Goal: Complete application form

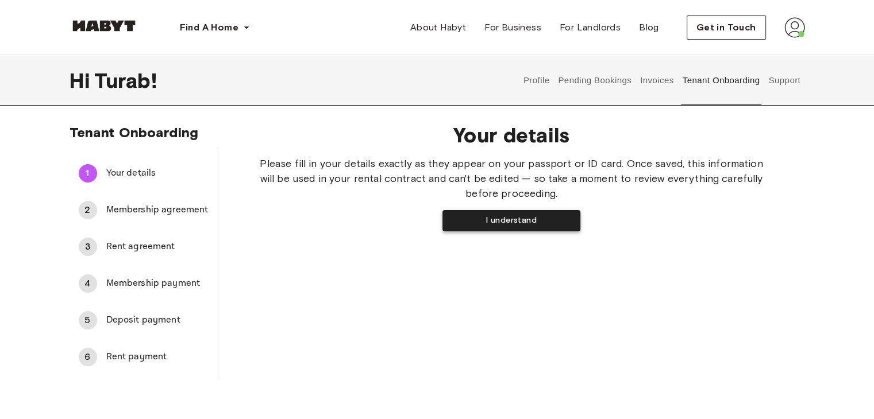
click at [492, 217] on button "I understand" at bounding box center [511, 220] width 138 height 21
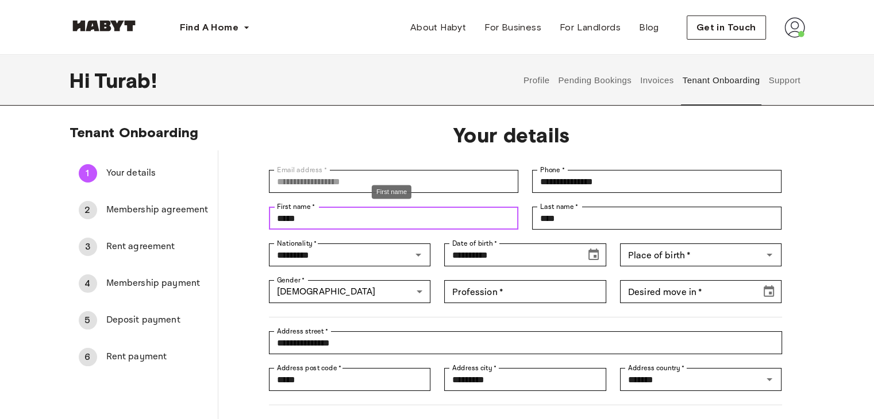
click at [274, 221] on input "*****" at bounding box center [393, 218] width 249 height 23
type input "**********"
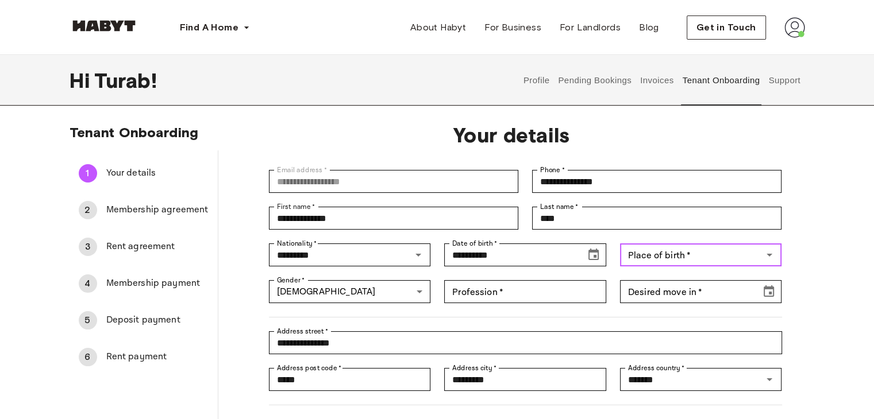
click at [746, 258] on input "Place of birth   *" at bounding box center [691, 255] width 136 height 16
click at [634, 286] on li "[GEOGRAPHIC_DATA]" at bounding box center [700, 281] width 163 height 21
type input "********"
click at [515, 320] on div "**********" at bounding box center [518, 336] width 527 height 37
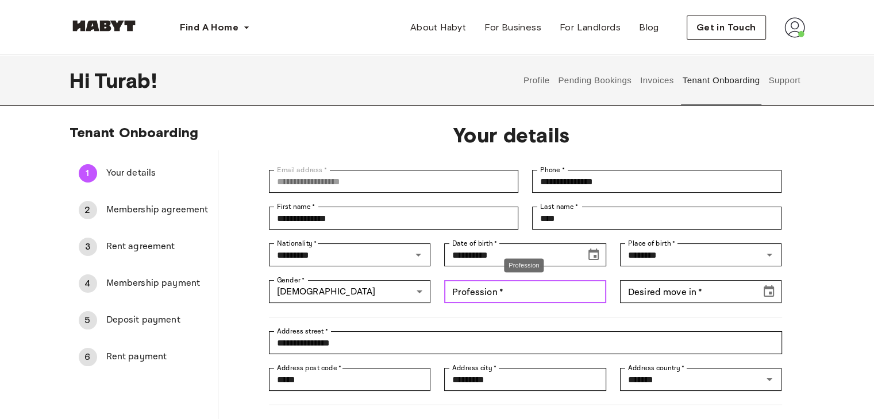
click at [530, 292] on input "Profession   *" at bounding box center [525, 291] width 162 height 23
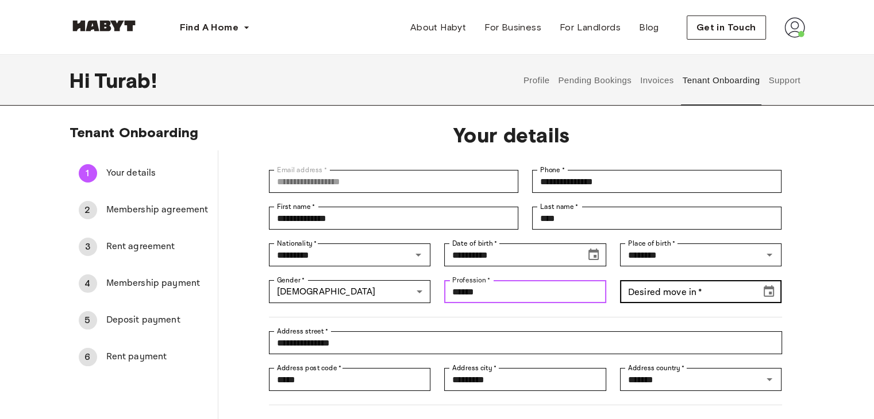
type input "******"
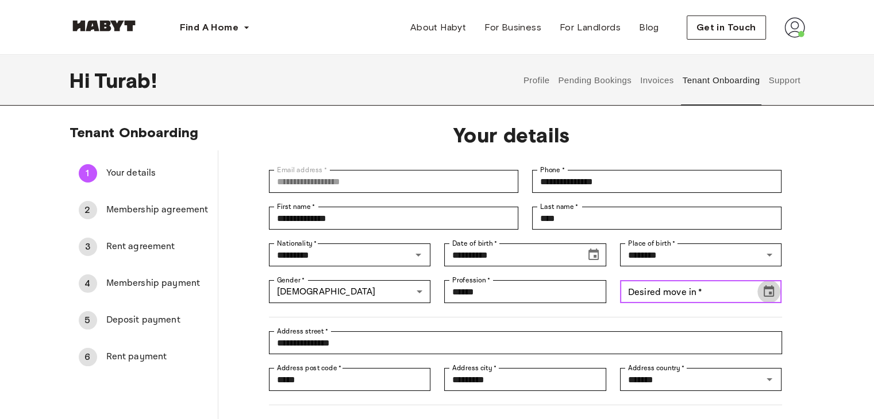
click at [766, 297] on icon "Choose date" at bounding box center [769, 292] width 14 height 14
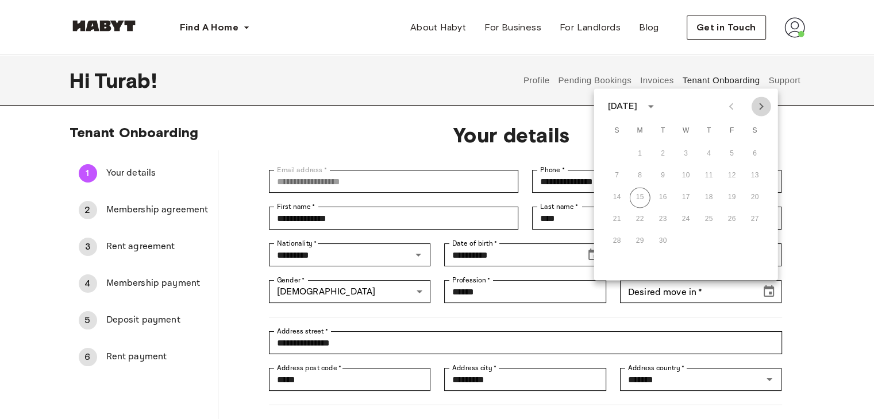
click at [765, 110] on icon "Next month" at bounding box center [761, 106] width 14 height 14
click at [640, 176] on button "6" at bounding box center [640, 175] width 21 height 21
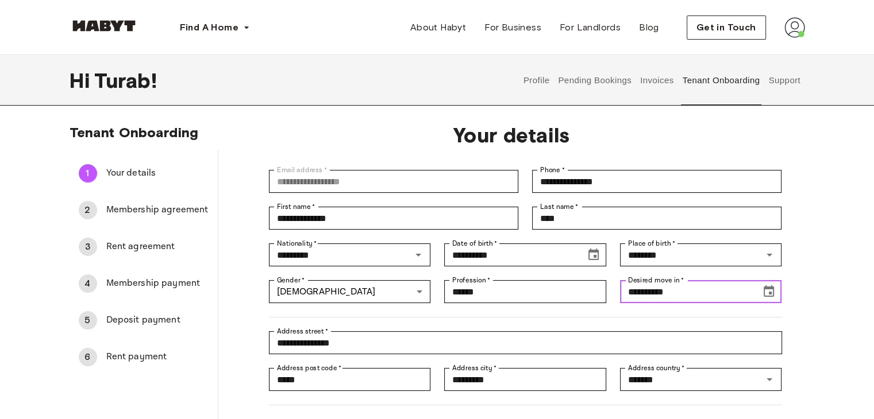
type input "**********"
click at [815, 267] on div "**********" at bounding box center [437, 306] width 827 height 364
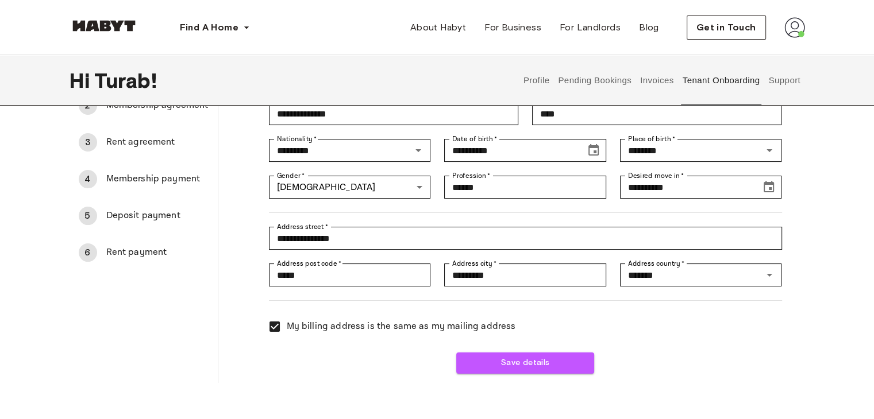
scroll to position [172, 0]
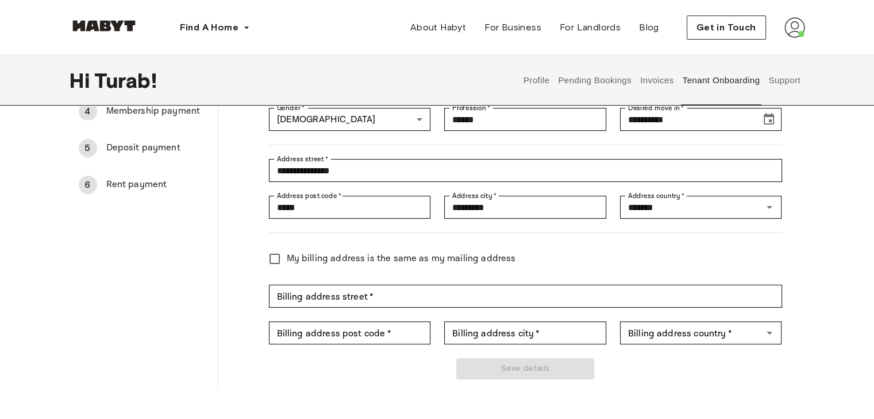
click at [781, 256] on div "**********" at bounding box center [511, 165] width 587 height 448
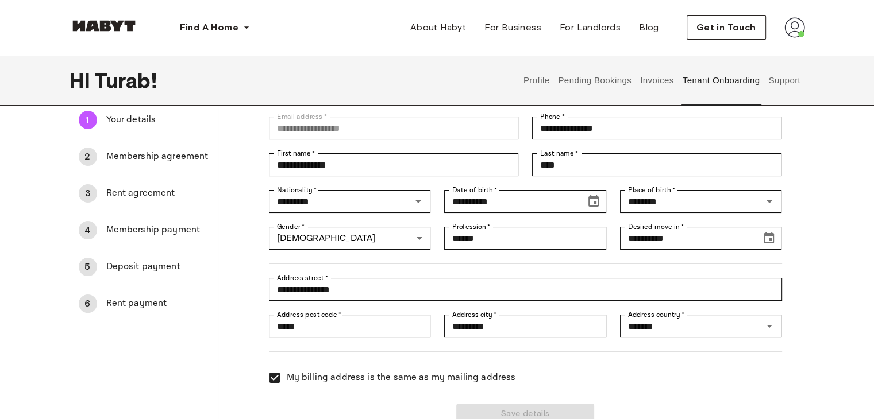
scroll to position [115, 0]
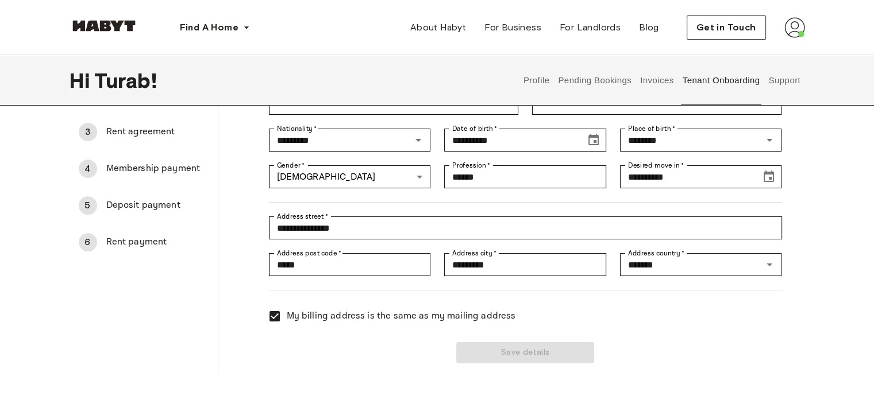
click at [414, 317] on span "My billing address is the same as my mailing address" at bounding box center [401, 317] width 229 height 14
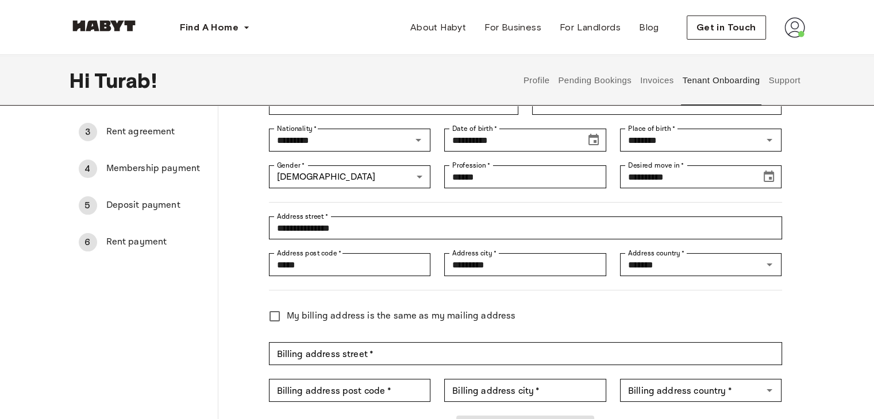
click at [414, 317] on span "My billing address is the same as my mailing address" at bounding box center [401, 317] width 229 height 14
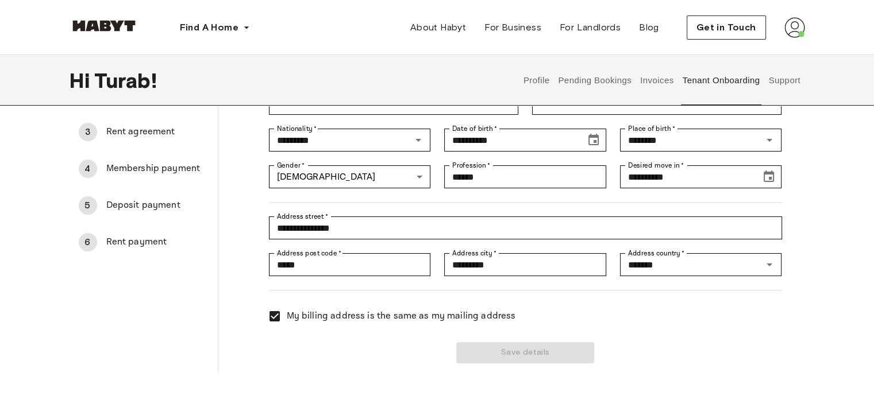
click at [718, 315] on div "My billing address is the same as my mailing address" at bounding box center [518, 310] width 527 height 38
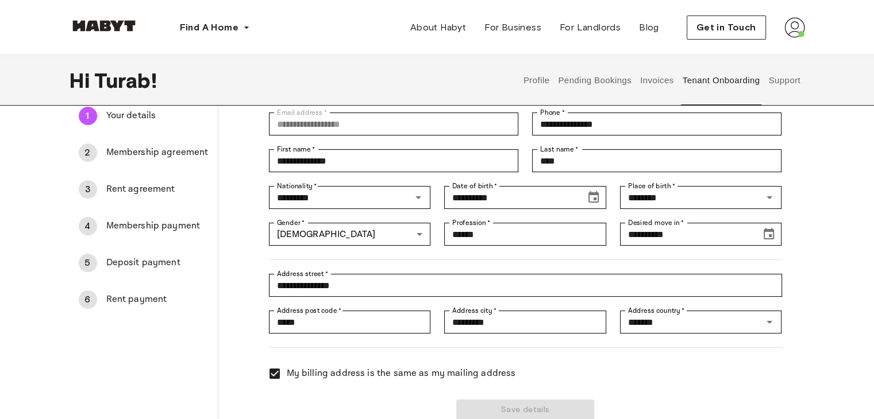
scroll to position [0, 0]
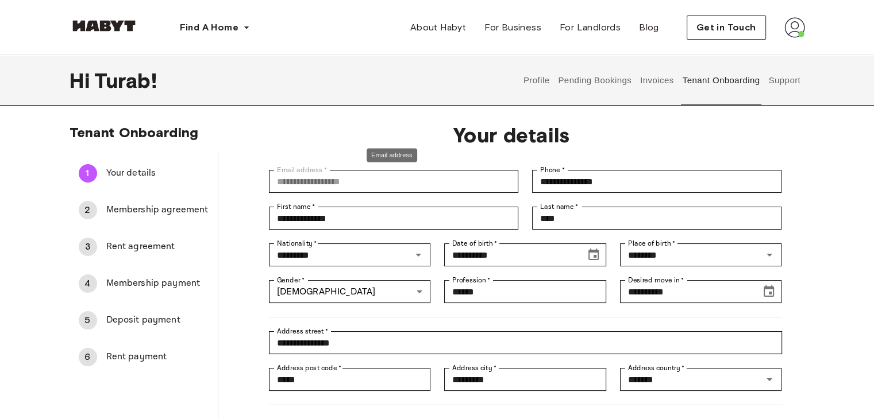
click at [341, 132] on span "Your details" at bounding box center [511, 135] width 513 height 24
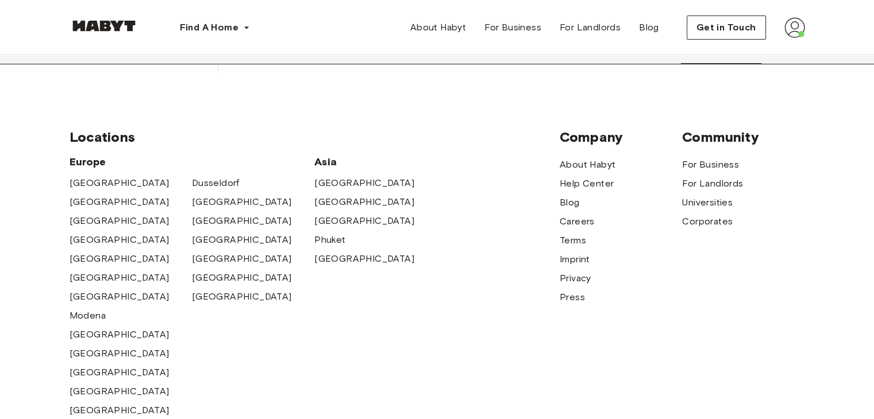
scroll to position [230, 0]
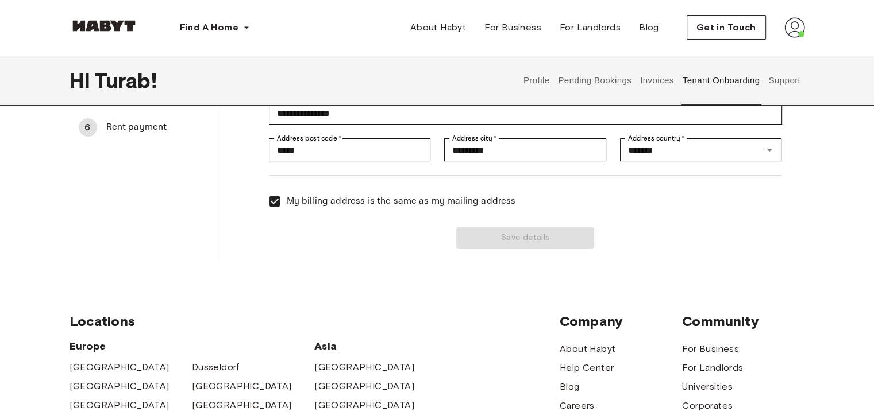
click at [523, 230] on div "Save details" at bounding box center [518, 231] width 527 height 35
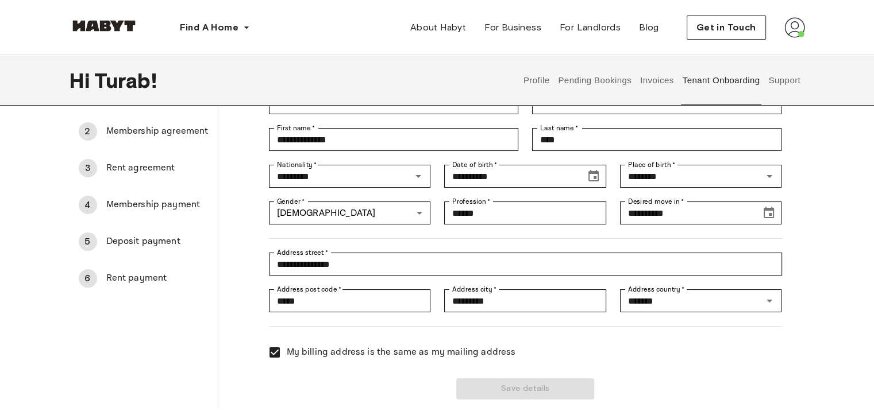
scroll to position [0, 0]
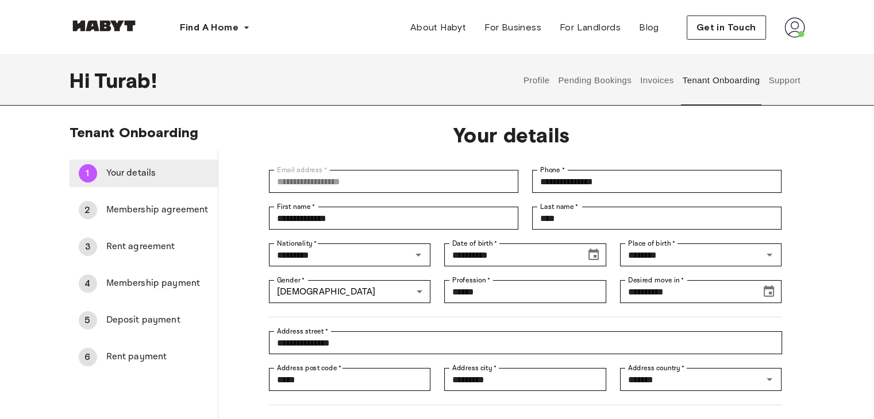
click at [94, 172] on div "1" at bounding box center [88, 173] width 18 height 18
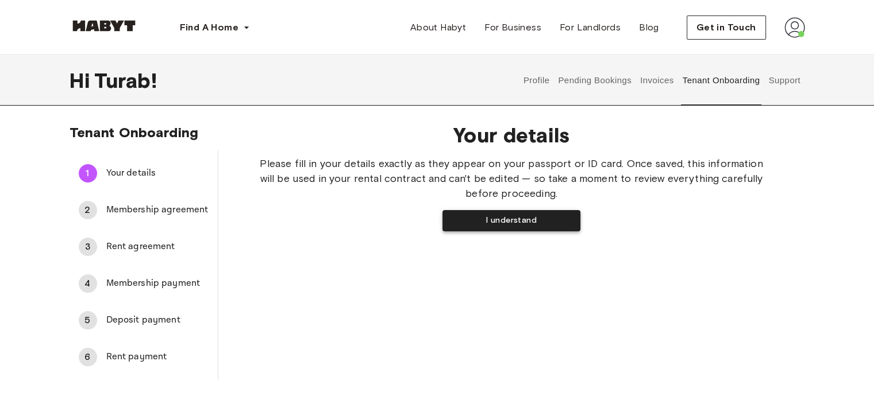
click at [501, 215] on button "I understand" at bounding box center [511, 220] width 138 height 21
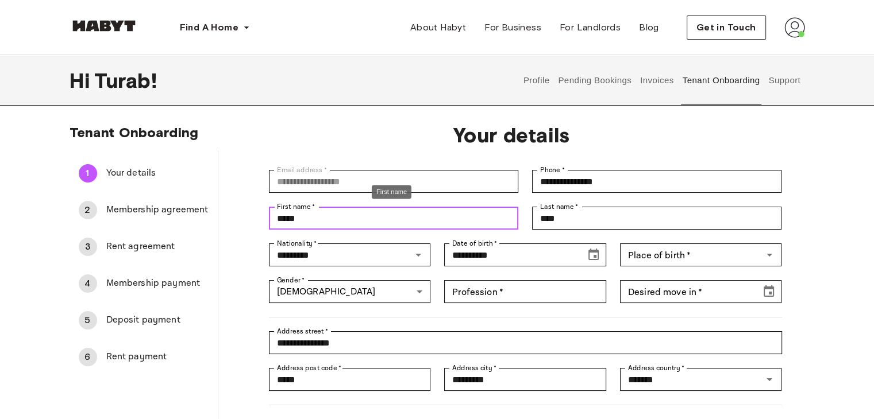
click at [272, 218] on input "*****" at bounding box center [393, 218] width 249 height 23
type input "**********"
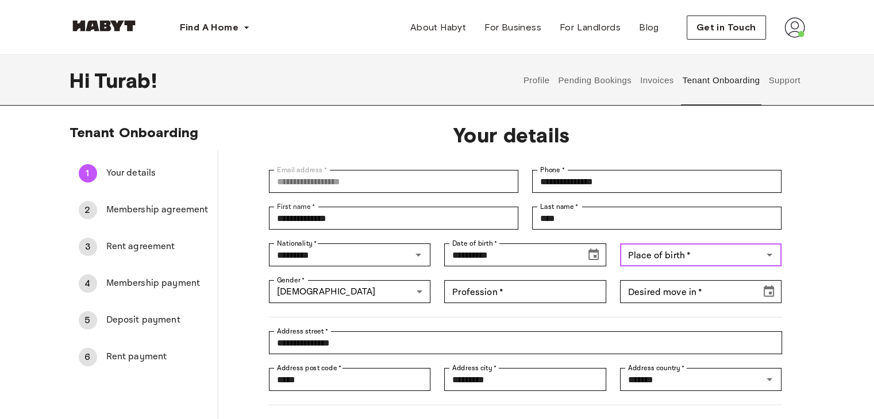
click at [657, 250] on div "Place of birth   * Place of birth   *" at bounding box center [701, 255] width 162 height 23
click at [657, 274] on li "[GEOGRAPHIC_DATA]" at bounding box center [700, 281] width 163 height 21
type input "********"
click at [838, 242] on div "**********" at bounding box center [437, 306] width 827 height 364
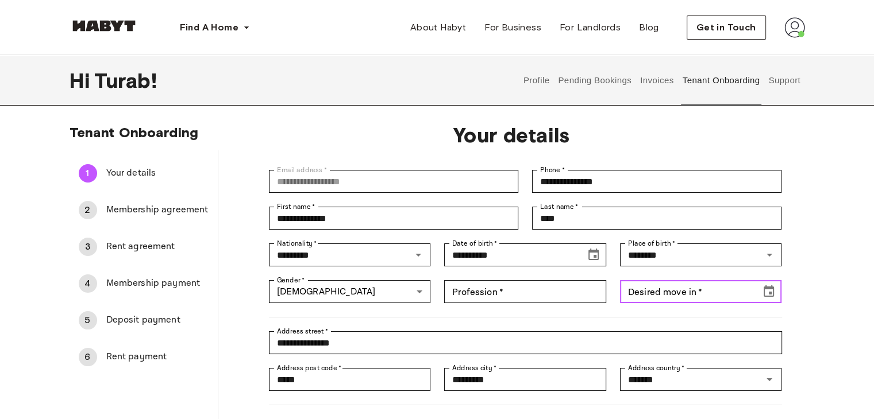
click at [765, 292] on icon "Choose date" at bounding box center [769, 292] width 14 height 14
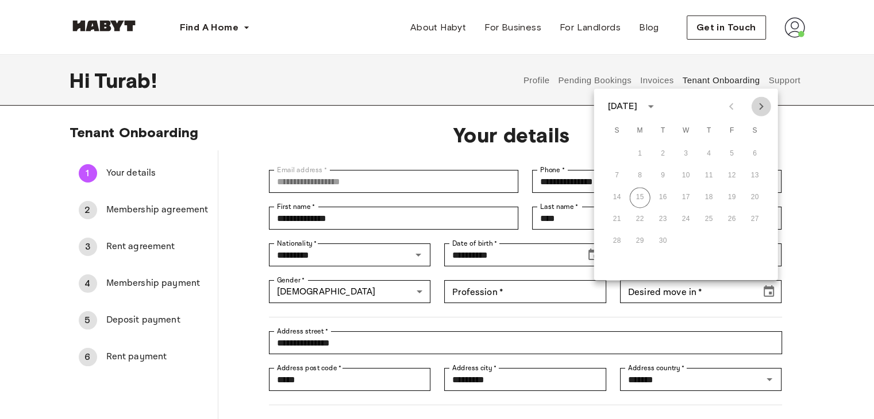
click at [754, 112] on icon "Next month" at bounding box center [761, 106] width 14 height 14
click at [641, 180] on button "6" at bounding box center [640, 175] width 21 height 21
type input "**********"
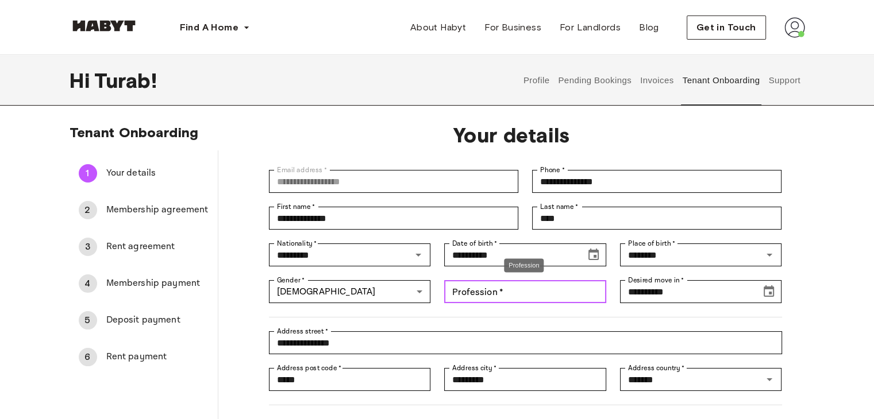
click at [462, 292] on input "Profession   *" at bounding box center [525, 291] width 162 height 23
type input "**********"
click at [815, 318] on div "**********" at bounding box center [437, 306] width 827 height 364
click at [811, 266] on div "**********" at bounding box center [437, 306] width 827 height 364
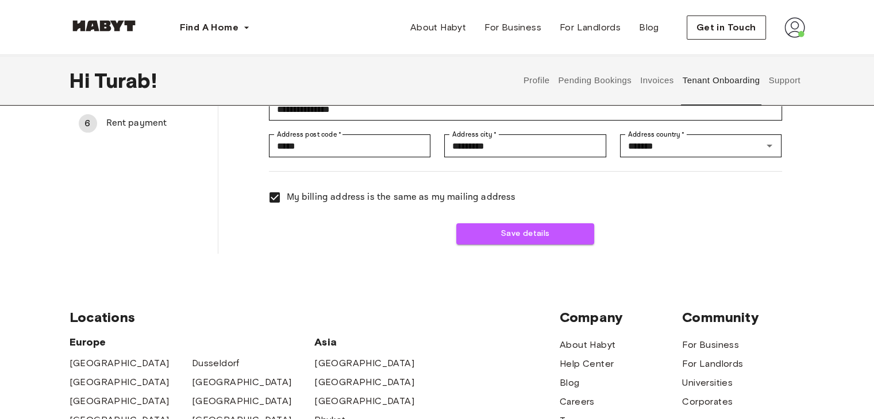
scroll to position [287, 0]
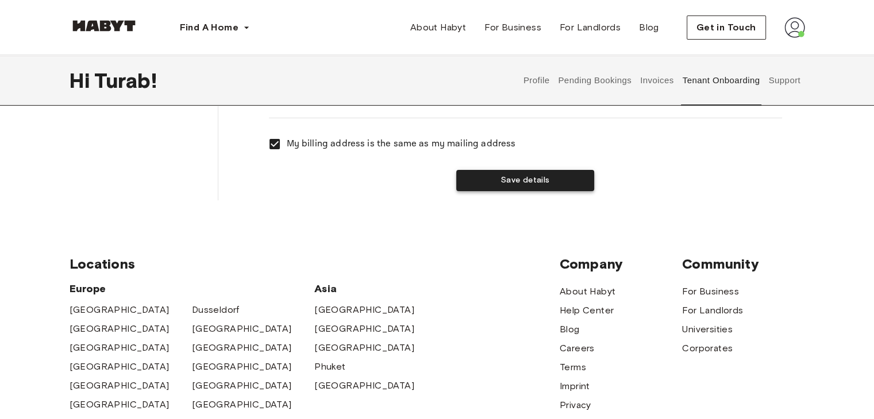
click at [517, 176] on button "Save details" at bounding box center [525, 180] width 138 height 21
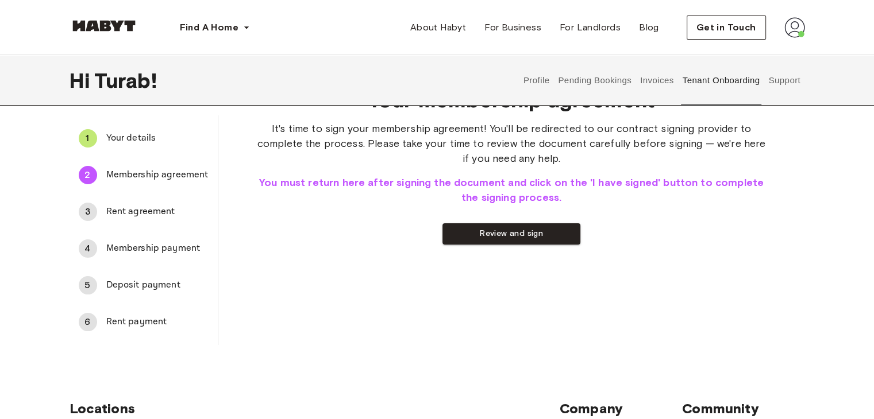
scroll to position [0, 0]
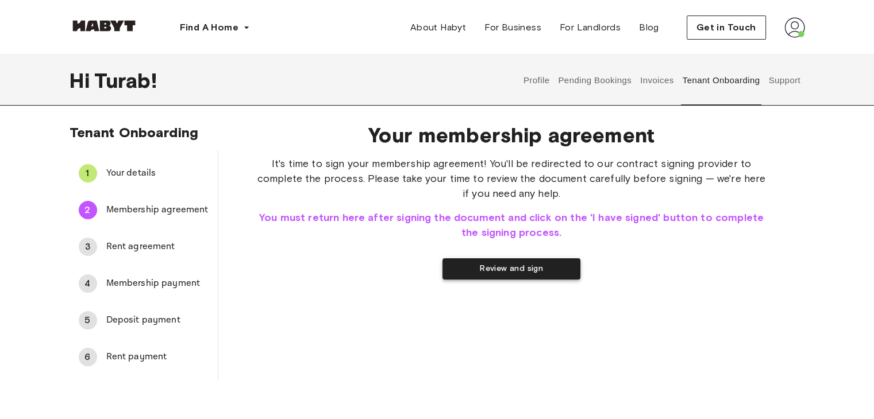
click at [522, 270] on button "Review and sign" at bounding box center [511, 269] width 138 height 21
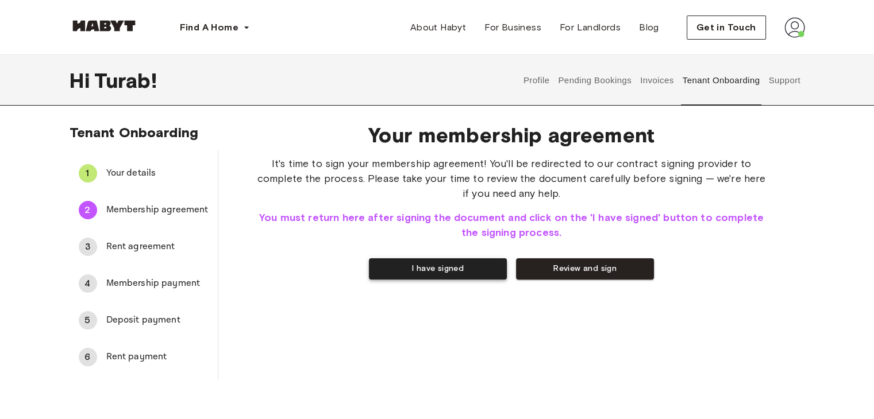
click at [441, 269] on button "I have signed" at bounding box center [438, 269] width 138 height 21
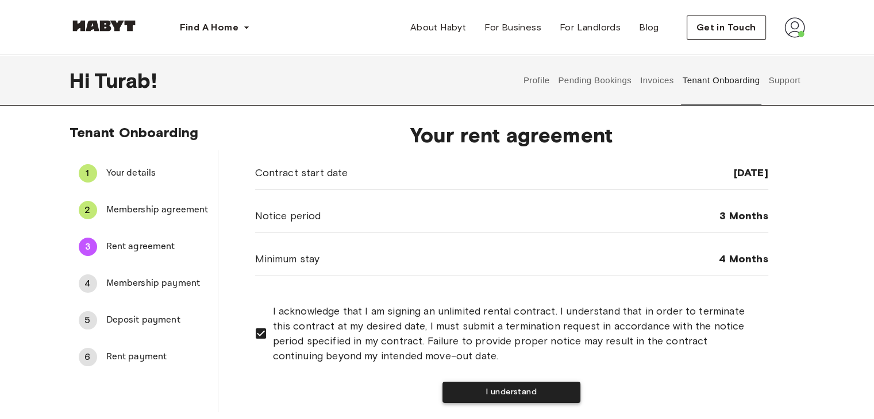
click at [512, 392] on button "I understand" at bounding box center [511, 392] width 138 height 21
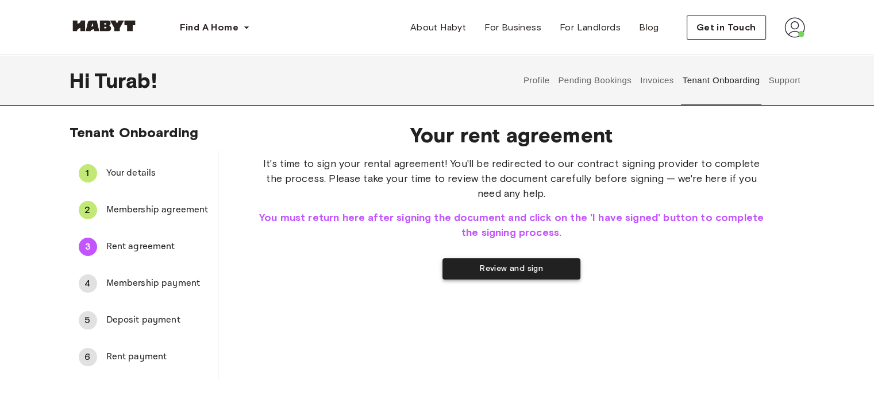
click at [511, 271] on button "Review and sign" at bounding box center [511, 269] width 138 height 21
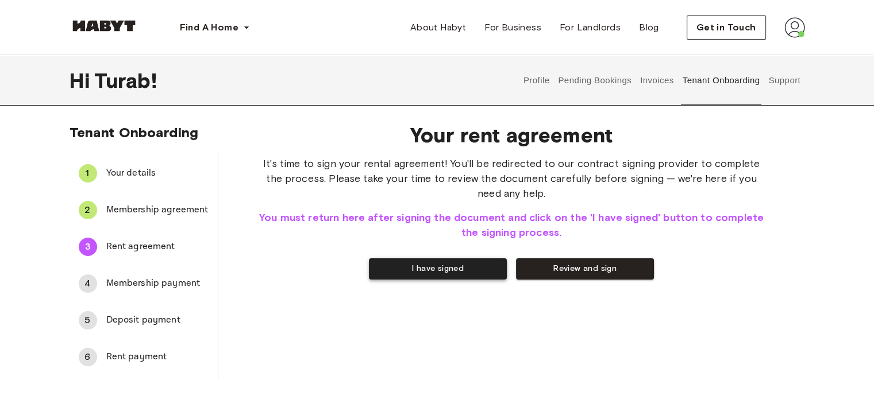
click at [423, 264] on button "I have signed" at bounding box center [438, 269] width 138 height 21
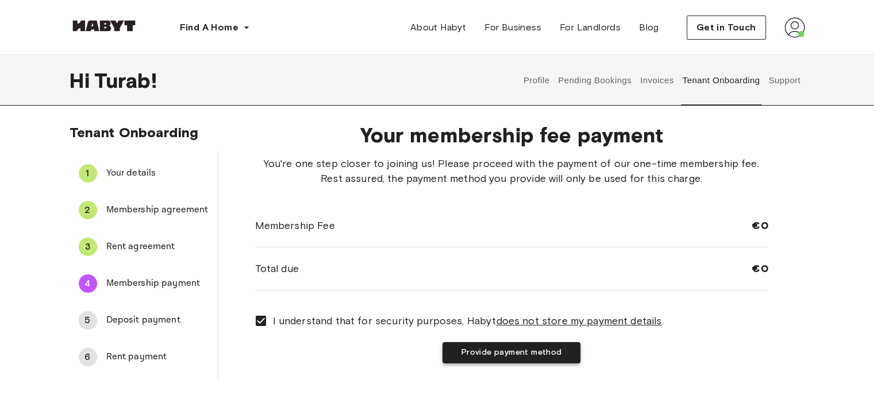
click at [512, 360] on button "Provide payment method" at bounding box center [511, 352] width 138 height 21
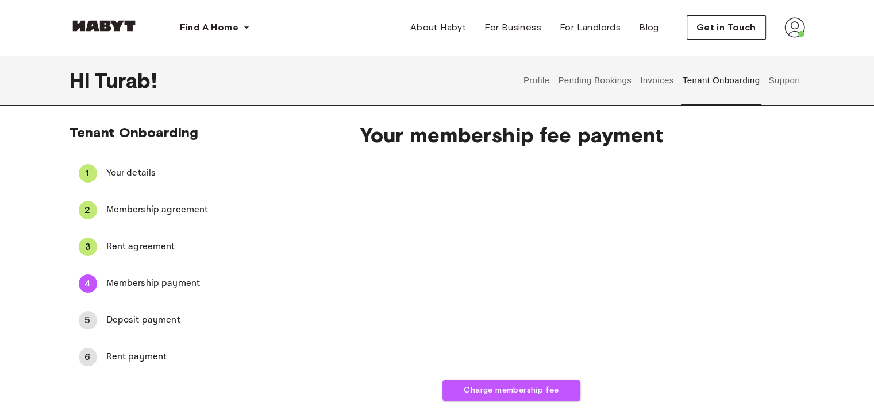
click at [662, 257] on div "Charge membership fee" at bounding box center [511, 278] width 513 height 245
click at [715, 307] on div "Charge membership fee" at bounding box center [511, 370] width 513 height 429
click at [732, 343] on div "Charge membership fee" at bounding box center [511, 370] width 513 height 429
click at [125, 322] on span "Deposit payment" at bounding box center [157, 321] width 102 height 14
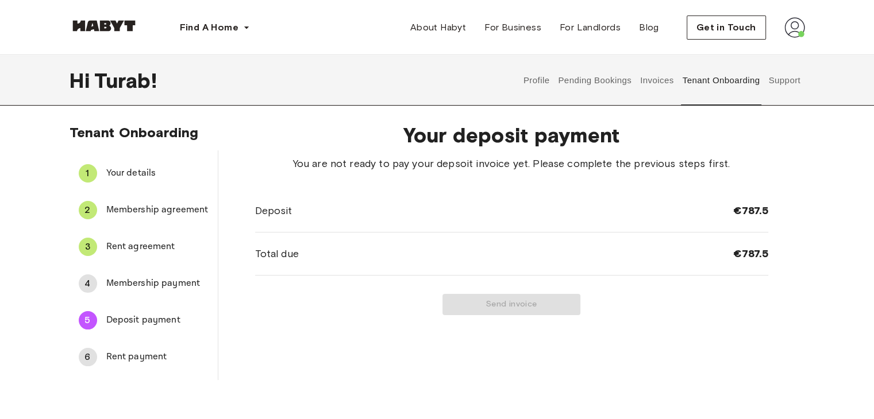
click at [507, 306] on div "Send invoice" at bounding box center [511, 304] width 513 height 21
click at [139, 284] on span "Membership payment" at bounding box center [157, 284] width 102 height 14
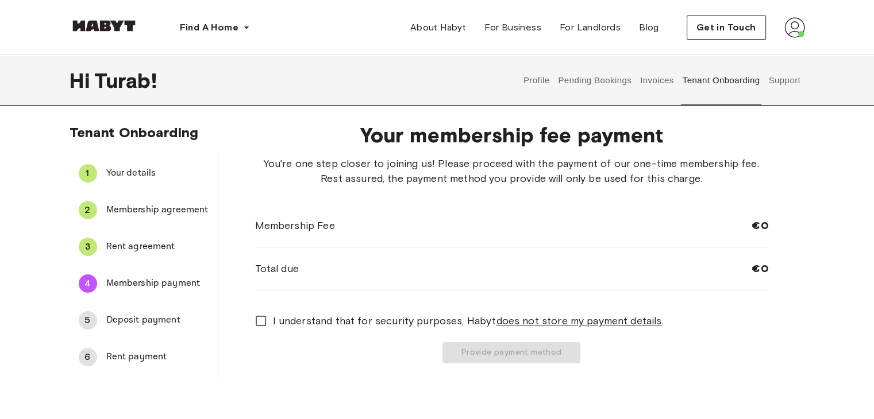
click at [125, 359] on span "Rent payment" at bounding box center [157, 357] width 102 height 14
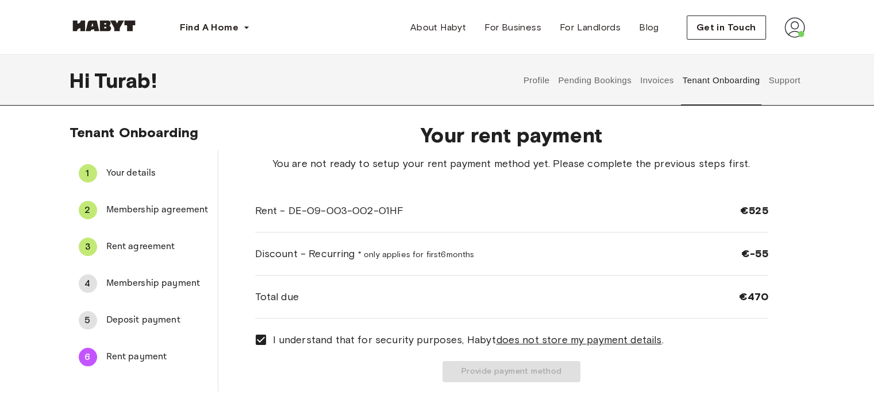
click at [841, 216] on div "Tenant Onboarding 1 Your details 2 Membership agreement 3 Rent agreement 4 Memb…" at bounding box center [437, 258] width 827 height 268
click at [87, 283] on div "4" at bounding box center [88, 284] width 18 height 18
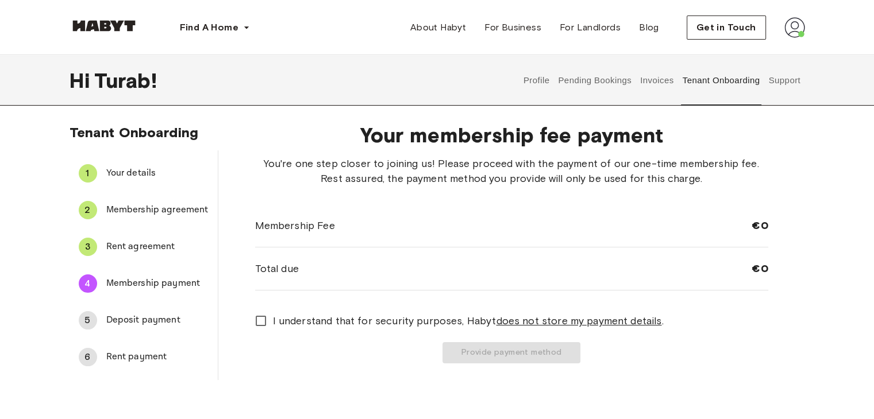
click at [831, 228] on div "Tenant Onboarding 1 Your details 2 Membership agreement 3 Rent agreement 4 Memb…" at bounding box center [437, 252] width 827 height 256
click at [826, 178] on div "Tenant Onboarding 1 Your details 2 Membership agreement 3 Rent agreement 4 Memb…" at bounding box center [437, 252] width 827 height 256
click at [756, 166] on span "You're one step closer to joining us! Please proceed with the payment of our on…" at bounding box center [511, 171] width 513 height 30
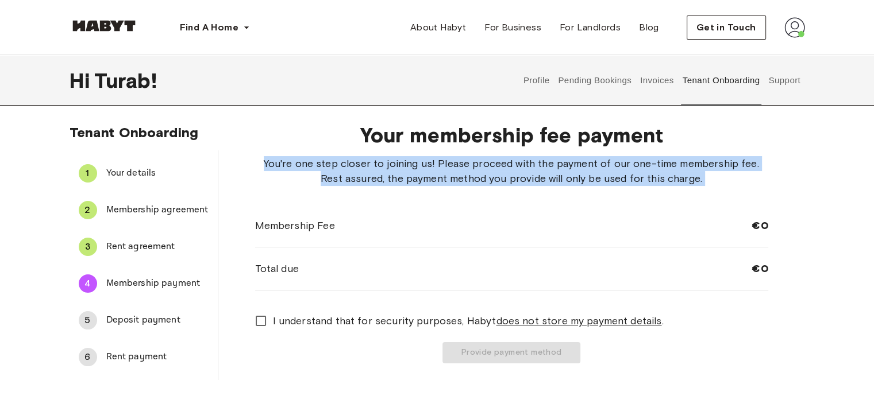
click at [756, 166] on span "You're one step closer to joining us! Please proceed with the payment of our on…" at bounding box center [511, 171] width 513 height 30
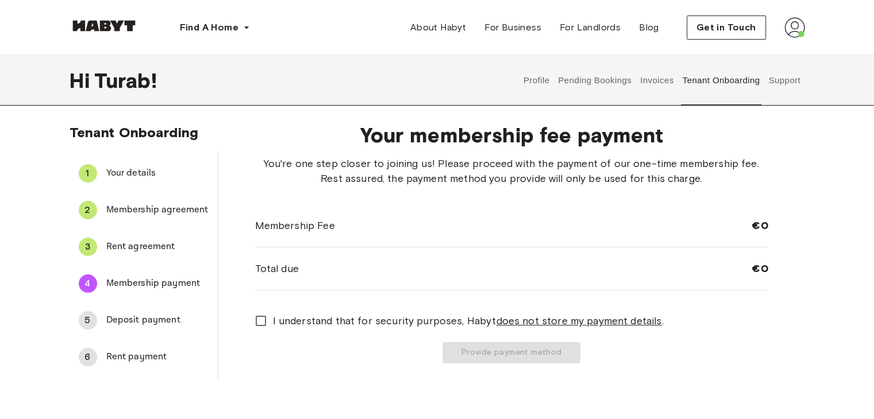
click at [869, 208] on div "Tenant Onboarding 1 Your details 2 Membership agreement 3 Rent agreement 4 Memb…" at bounding box center [437, 256] width 874 height 265
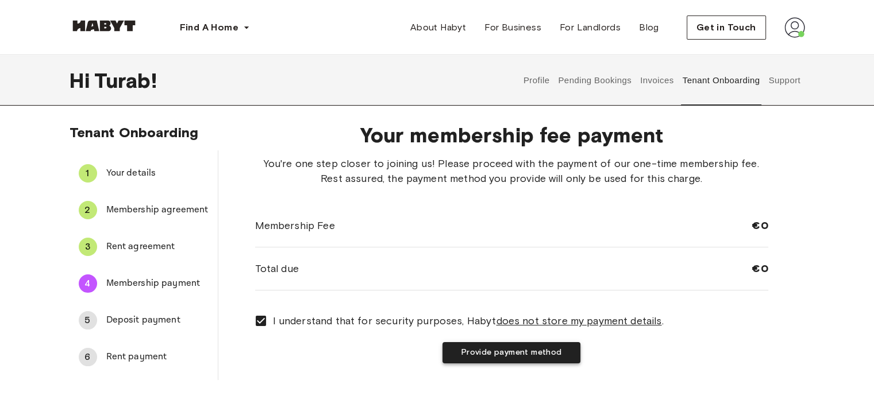
click at [501, 351] on button "Provide payment method" at bounding box center [511, 352] width 138 height 21
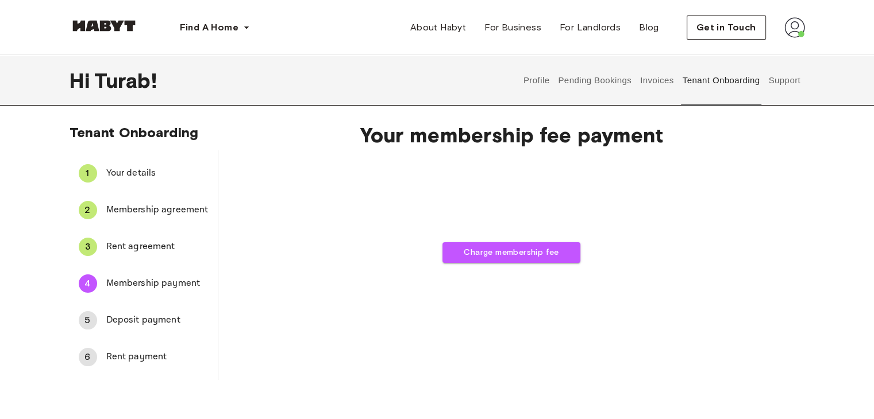
click at [149, 327] on span "Deposit payment" at bounding box center [157, 321] width 102 height 14
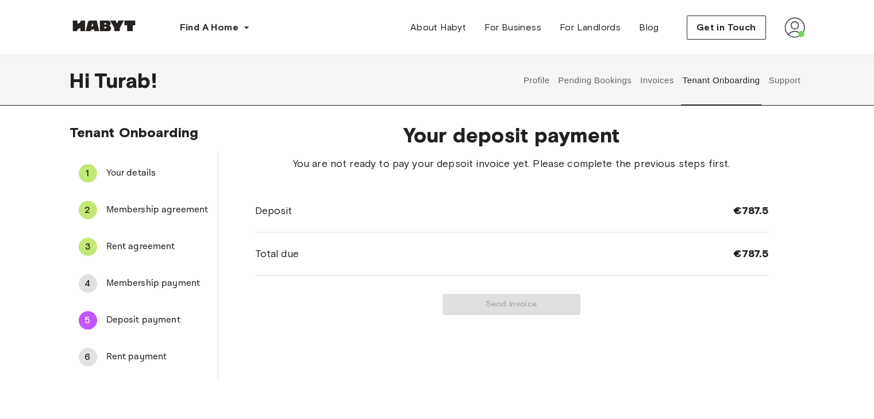
click at [515, 299] on div "Send invoice" at bounding box center [511, 304] width 513 height 21
click at [128, 286] on span "Membership payment" at bounding box center [157, 284] width 102 height 14
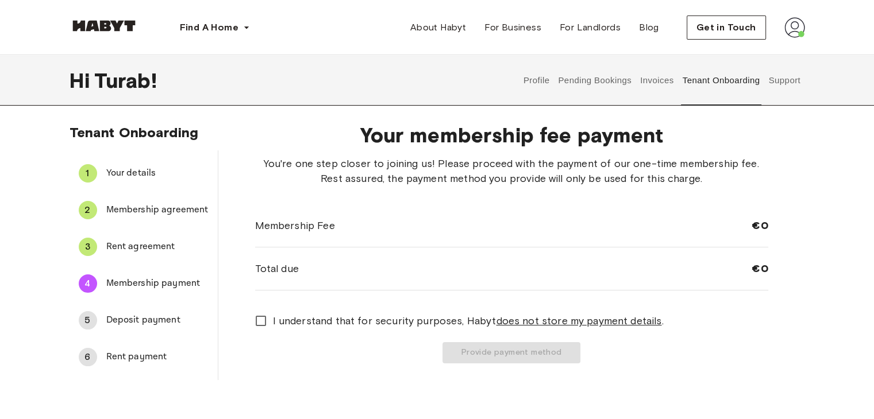
click at [826, 331] on div "Tenant Onboarding 1 Your details 2 Membership agreement 3 Rent agreement 4 Memb…" at bounding box center [437, 252] width 827 height 256
click at [122, 311] on div "5 Deposit payment" at bounding box center [144, 321] width 148 height 28
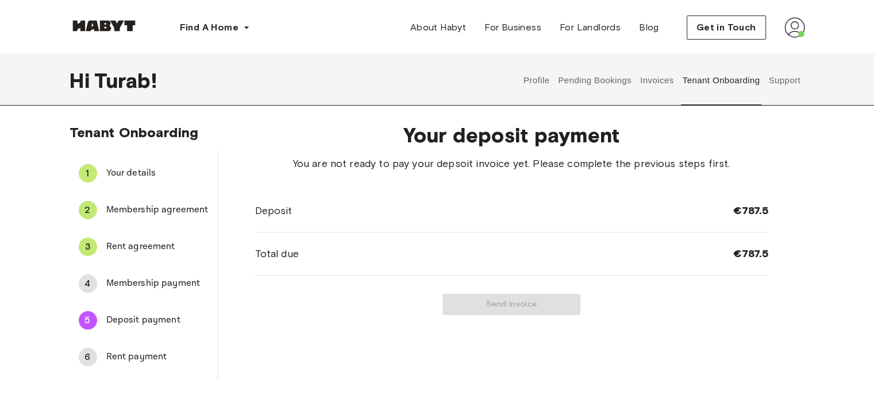
click at [124, 287] on span "Membership payment" at bounding box center [157, 284] width 102 height 14
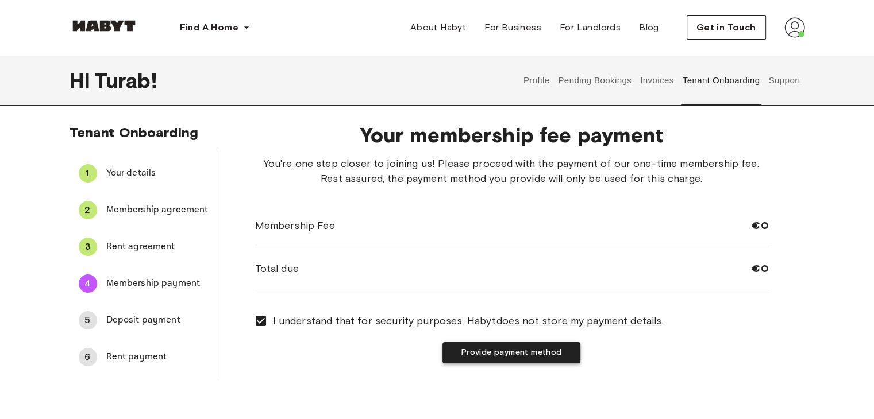
click at [477, 350] on button "Provide payment method" at bounding box center [511, 352] width 138 height 21
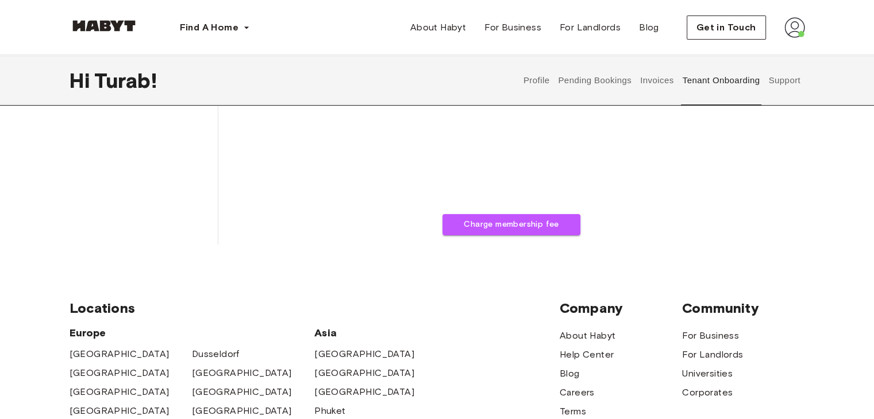
scroll to position [172, 0]
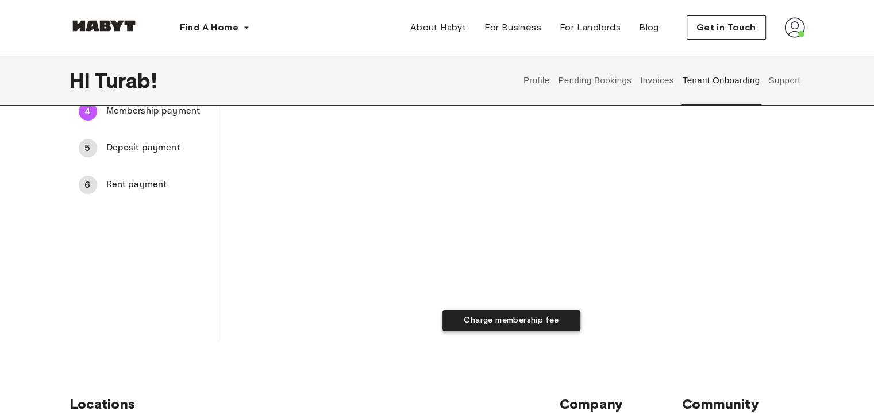
click at [526, 318] on button "Charge membership fee" at bounding box center [511, 320] width 138 height 21
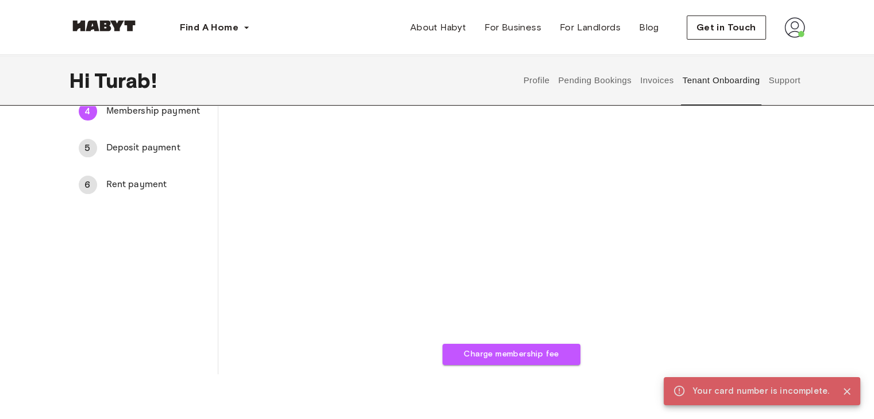
click at [332, 290] on div "Charge membership fee" at bounding box center [511, 175] width 513 height 382
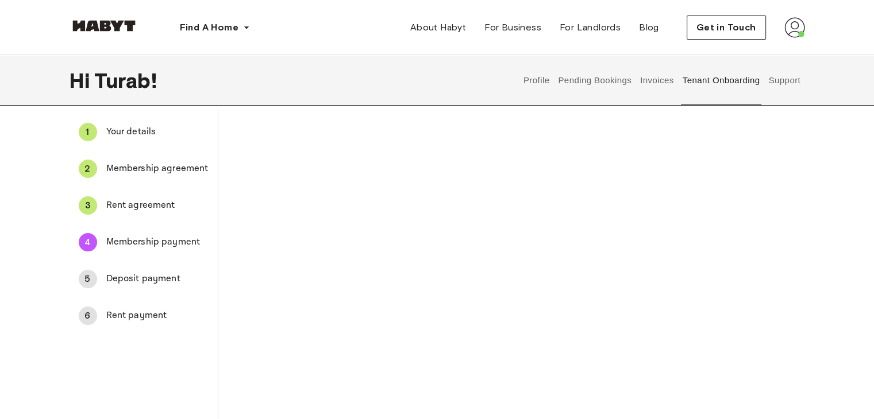
scroll to position [0, 0]
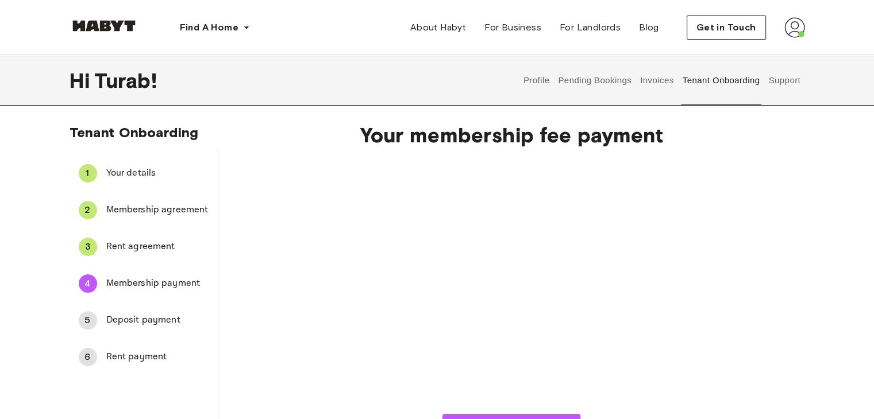
click at [285, 301] on div "Charge membership fee" at bounding box center [511, 295] width 513 height 279
click at [144, 244] on span "Rent agreement" at bounding box center [157, 247] width 102 height 14
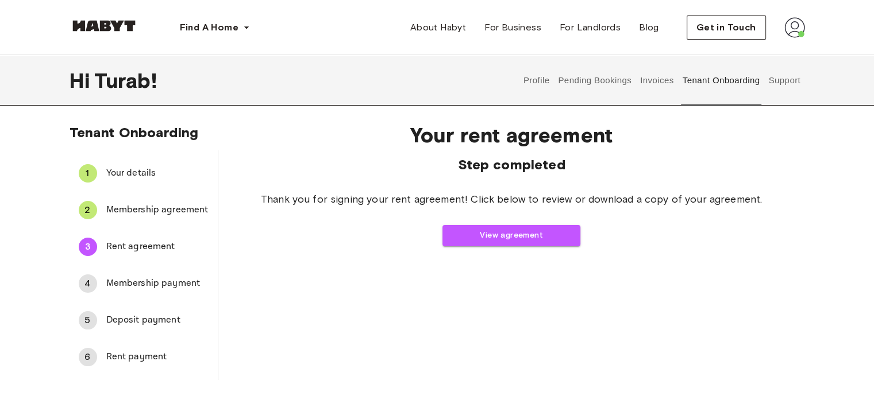
click at [147, 280] on span "Membership payment" at bounding box center [157, 284] width 102 height 14
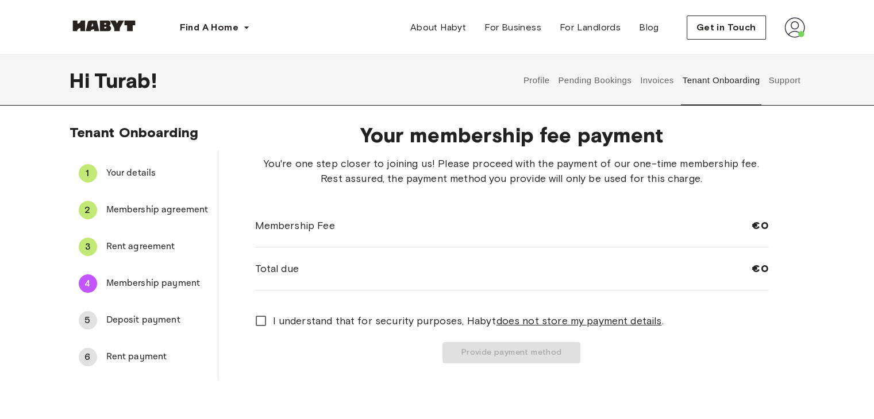
click at [765, 368] on div "Your membership fee payment You're one step closer to joining us! Please procee…" at bounding box center [511, 247] width 587 height 267
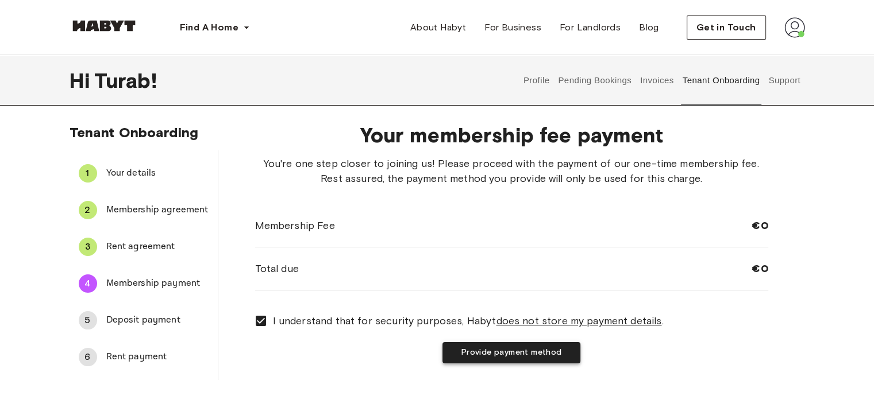
click at [546, 353] on button "Provide payment method" at bounding box center [511, 352] width 138 height 21
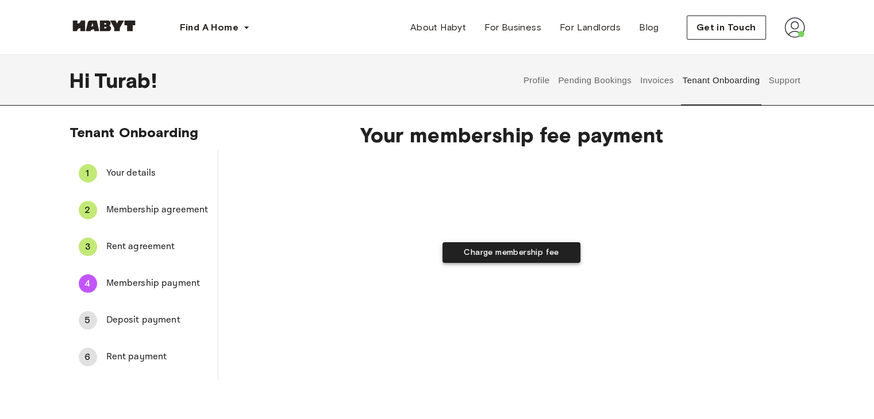
click at [533, 256] on button "Charge membership fee" at bounding box center [511, 252] width 138 height 21
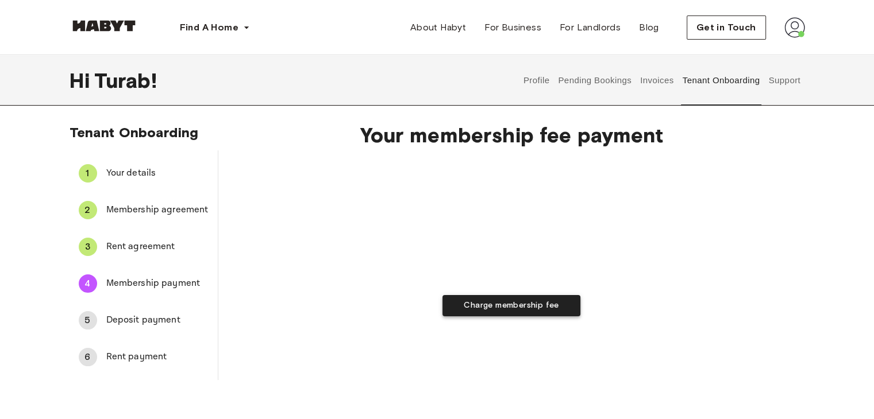
click at [505, 305] on button "Charge membership fee" at bounding box center [511, 305] width 138 height 21
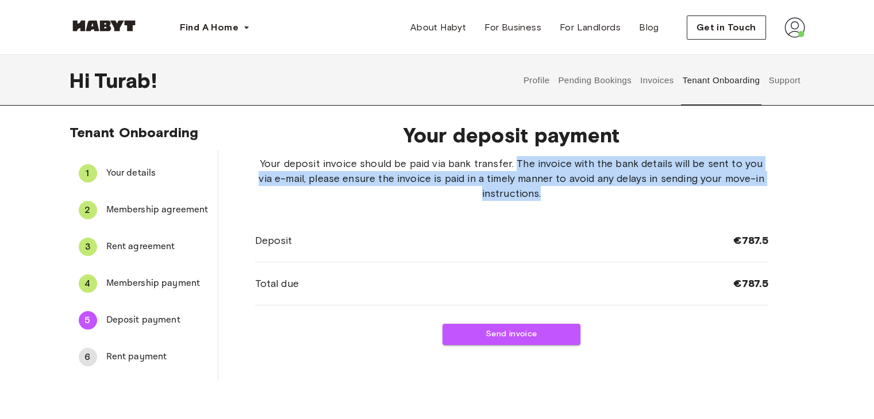
drag, startPoint x: 517, startPoint y: 159, endPoint x: 544, endPoint y: 195, distance: 44.8
click at [544, 195] on span "Your deposit invoice should be paid via bank transfer. The invoice with the ban…" at bounding box center [511, 178] width 513 height 45
click at [158, 354] on span "Rent payment" at bounding box center [157, 357] width 102 height 14
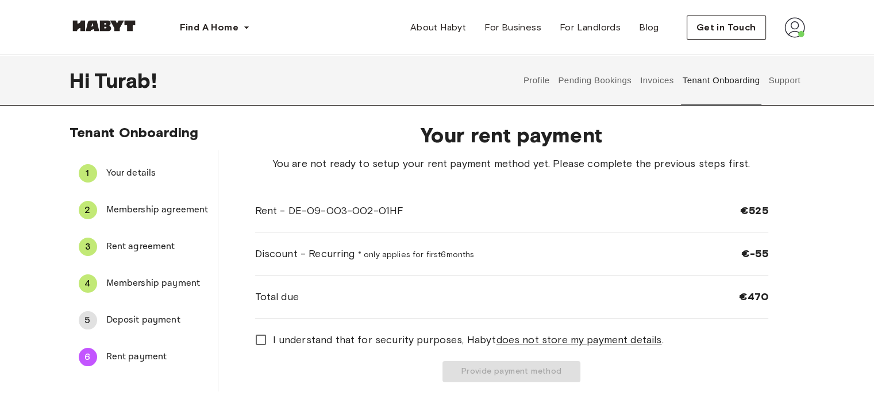
click at [110, 315] on span "Deposit payment" at bounding box center [157, 321] width 102 height 14
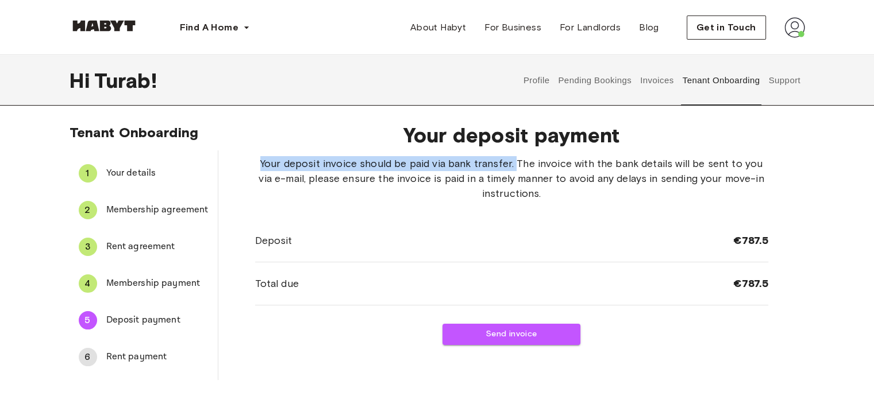
drag, startPoint x: 260, startPoint y: 162, endPoint x: 517, endPoint y: 171, distance: 257.6
click at [517, 171] on span "Your deposit invoice should be paid via bank transfer. The invoice with the ban…" at bounding box center [511, 178] width 513 height 45
click at [518, 333] on button "Send invoice" at bounding box center [511, 334] width 138 height 21
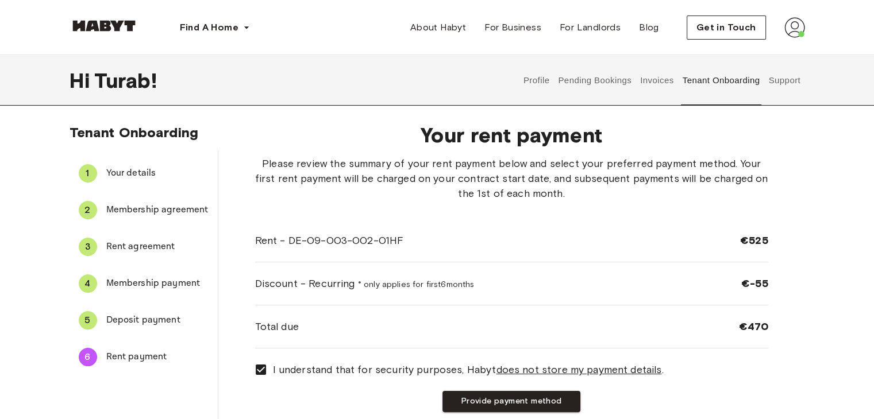
click at [155, 314] on span "Deposit payment" at bounding box center [157, 321] width 102 height 14
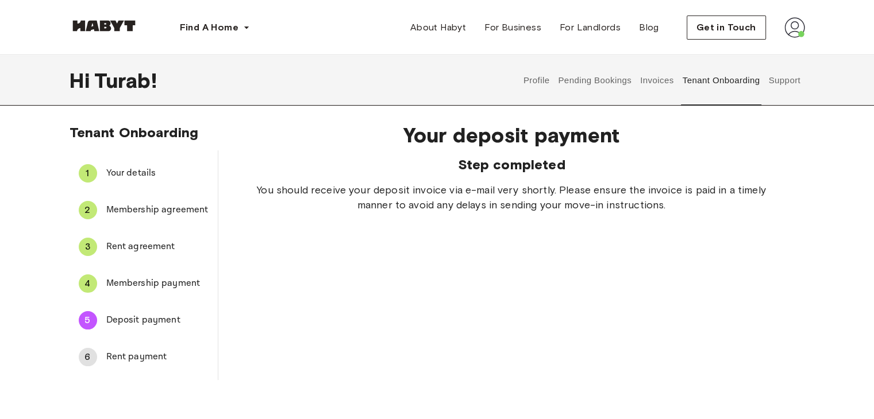
click at [149, 355] on span "Rent payment" at bounding box center [157, 357] width 102 height 14
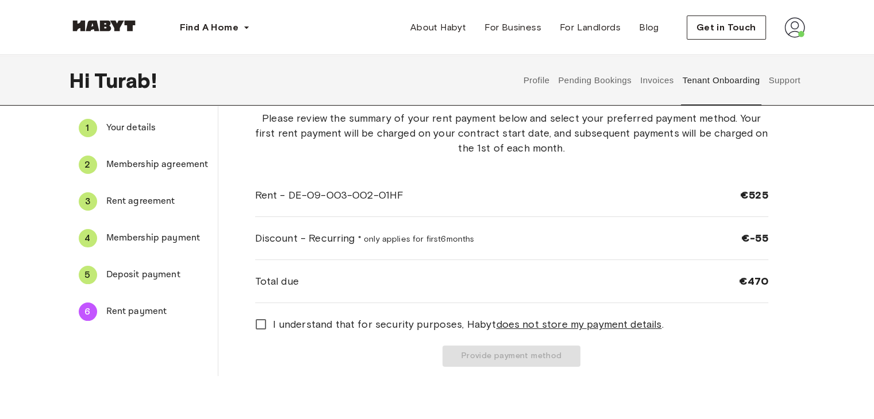
scroll to position [115, 0]
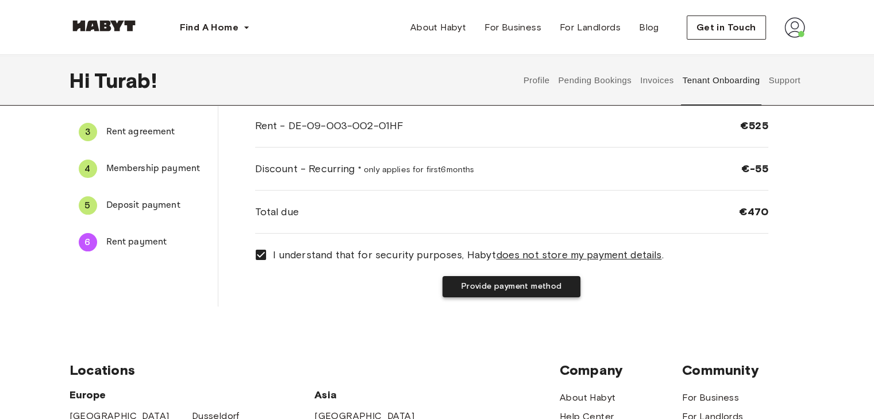
click at [523, 289] on button "Provide payment method" at bounding box center [511, 286] width 138 height 21
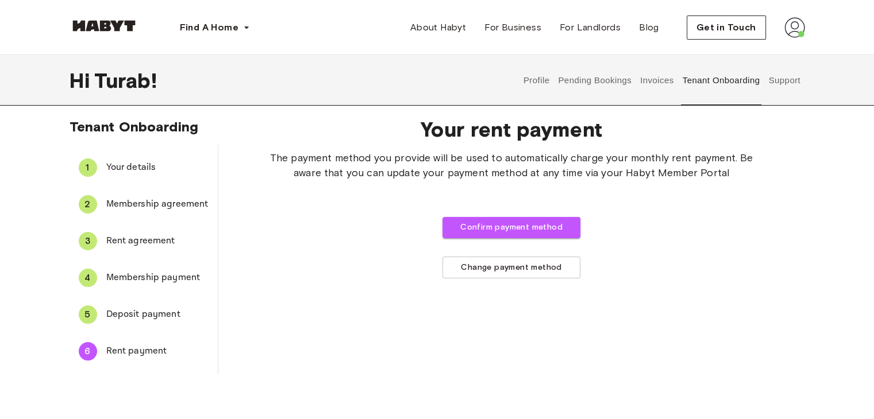
scroll to position [0, 0]
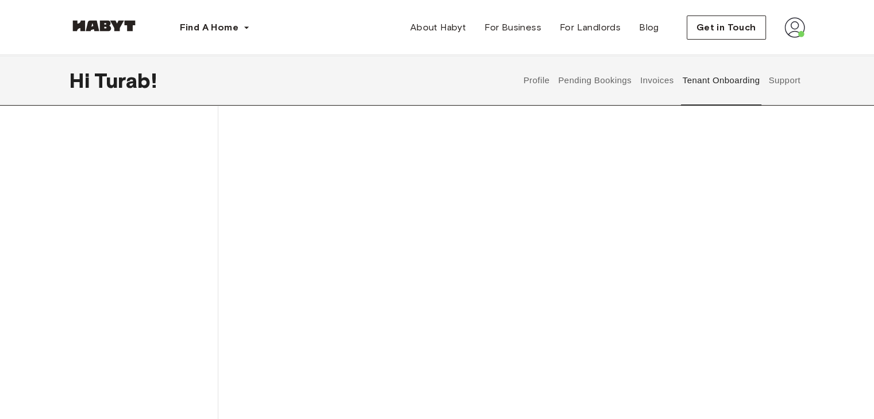
scroll to position [287, 0]
click at [329, 274] on div "The payment method you provide will be used to automatically charge your monthl…" at bounding box center [511, 234] width 513 height 731
click at [755, 262] on div "The payment method you provide will be used to automatically charge your monthl…" at bounding box center [511, 234] width 513 height 731
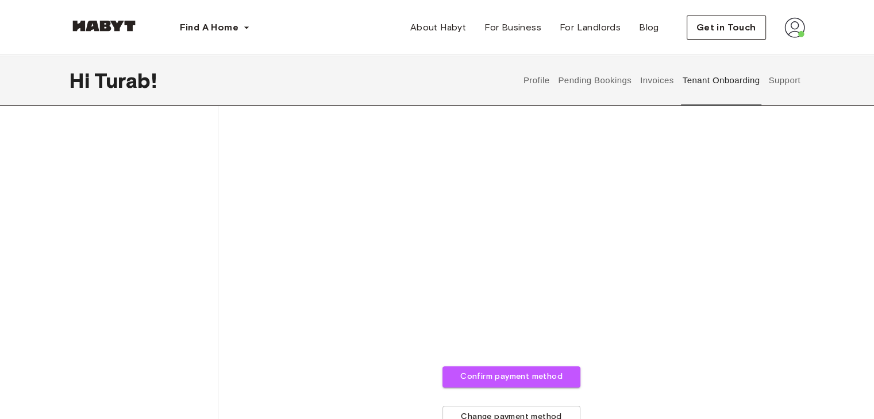
scroll to position [517, 0]
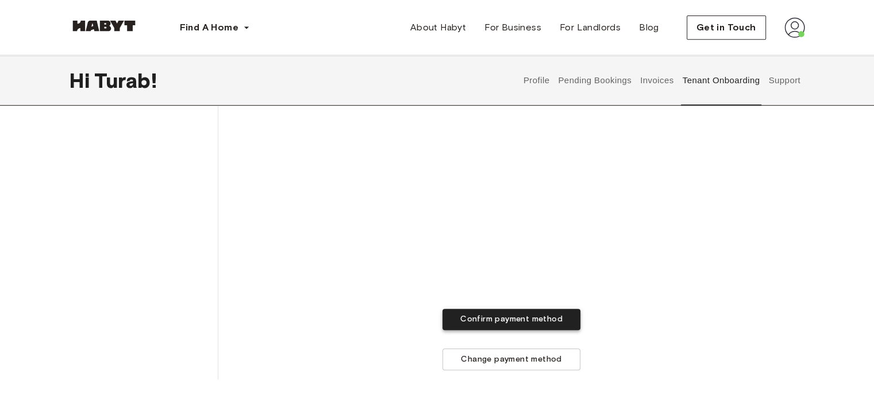
click at [549, 320] on button "Confirm payment method" at bounding box center [511, 319] width 138 height 21
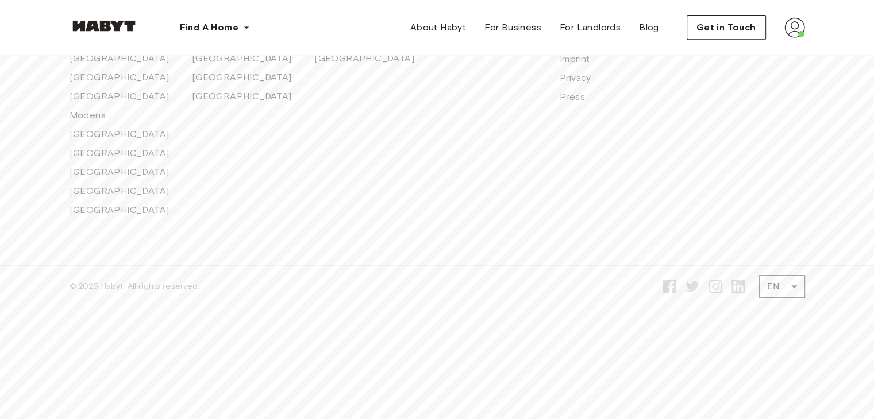
scroll to position [512, 0]
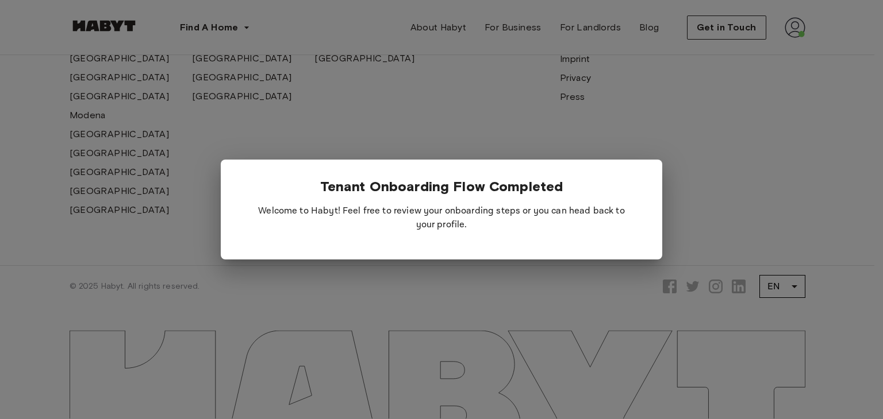
click at [510, 280] on div at bounding box center [441, 209] width 883 height 419
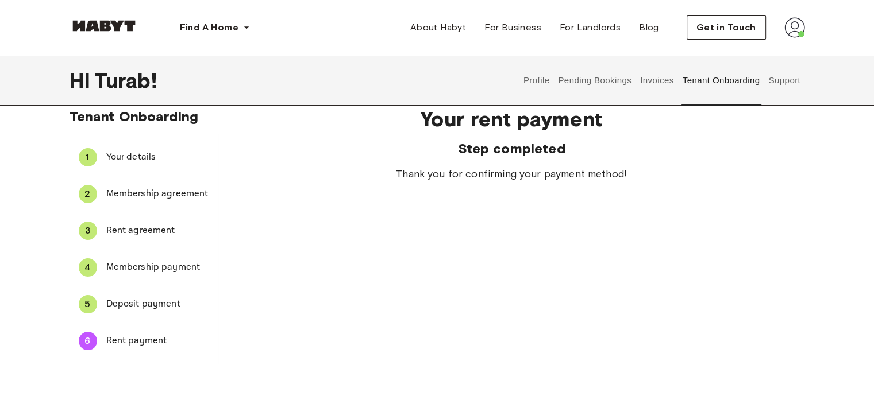
scroll to position [0, 0]
